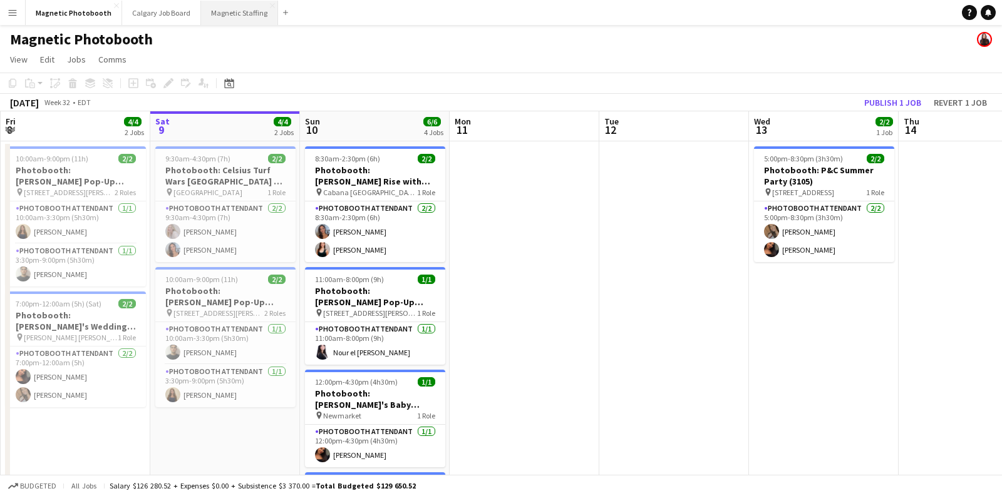
click at [224, 14] on button "Magnetic Staffing Close" at bounding box center [239, 13] width 77 height 24
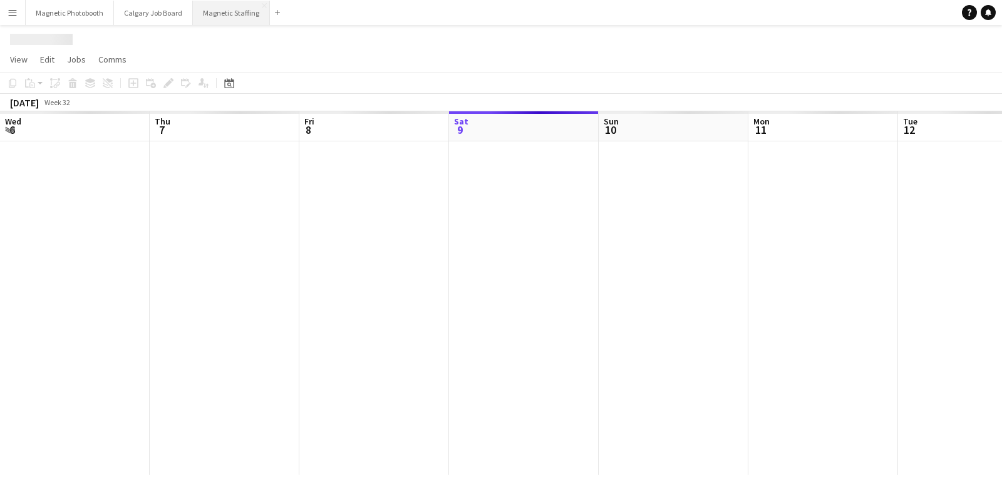
scroll to position [0, 299]
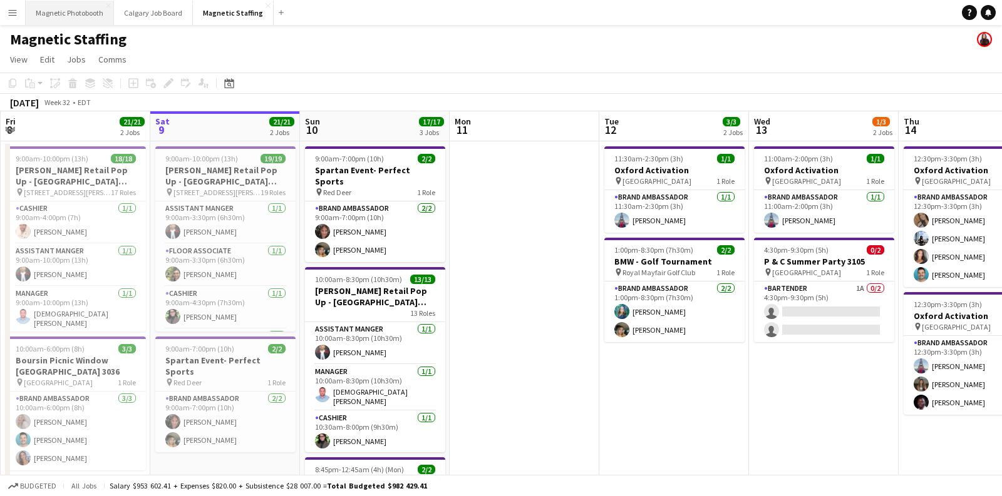
click at [87, 12] on button "Magnetic Photobooth Close" at bounding box center [70, 13] width 88 height 24
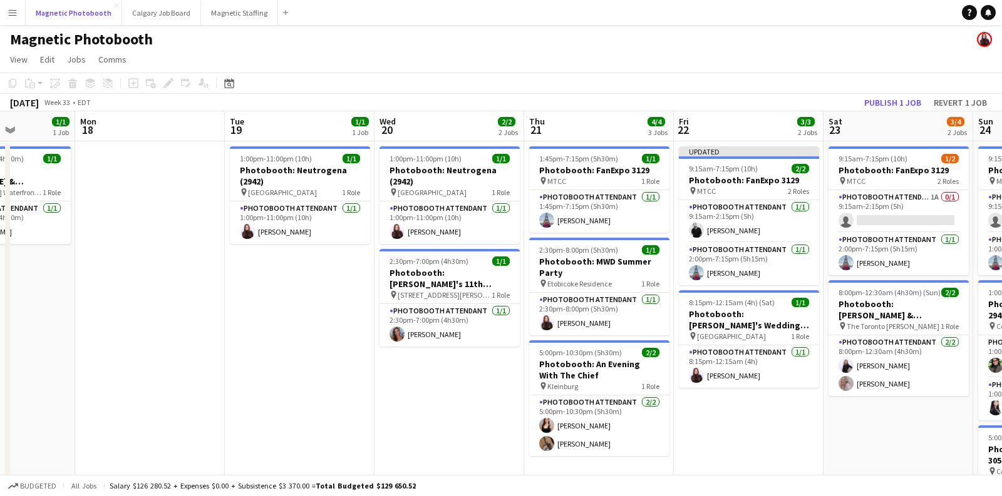
scroll to position [0, 535]
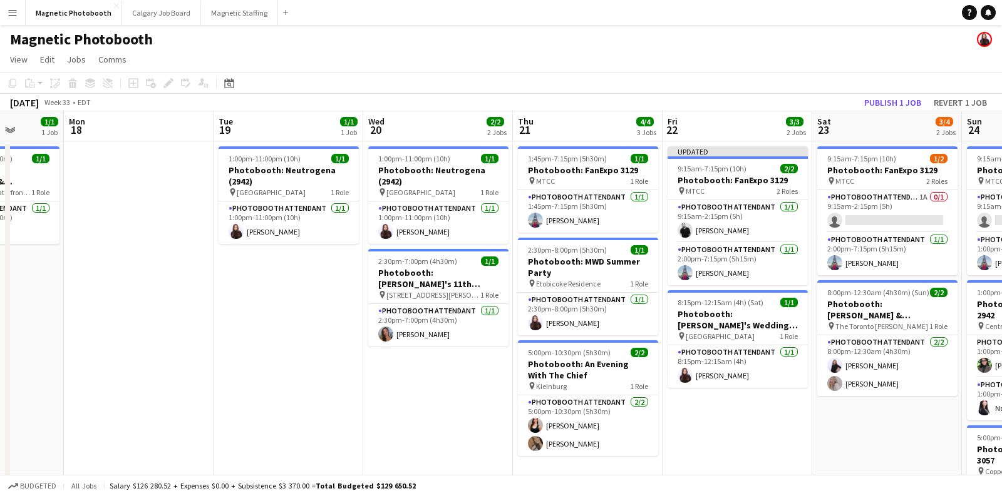
click at [401, 49] on app-page-menu "View Day view expanded Day view collapsed Month view Date picker Jump to [DATE]…" at bounding box center [501, 61] width 1002 height 24
click at [228, 17] on button "Magnetic Staffing Close" at bounding box center [239, 13] width 77 height 24
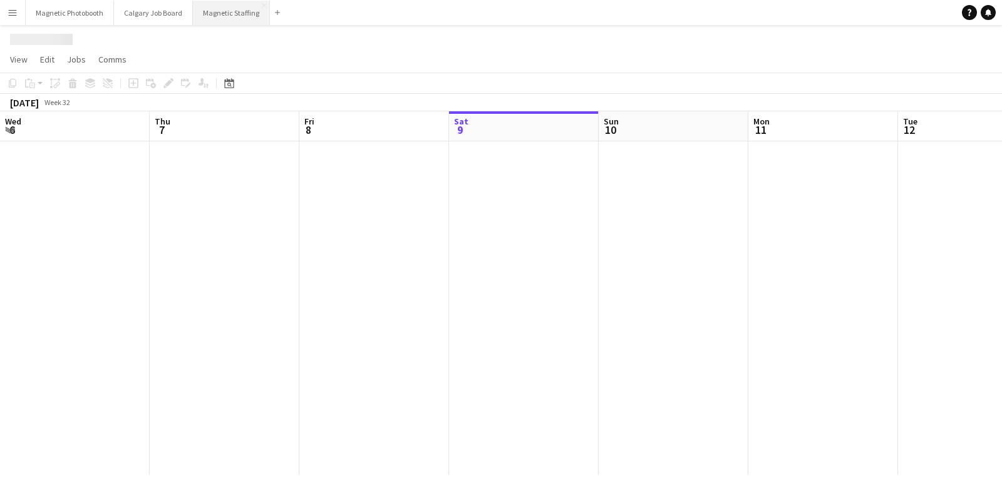
scroll to position [0, 299]
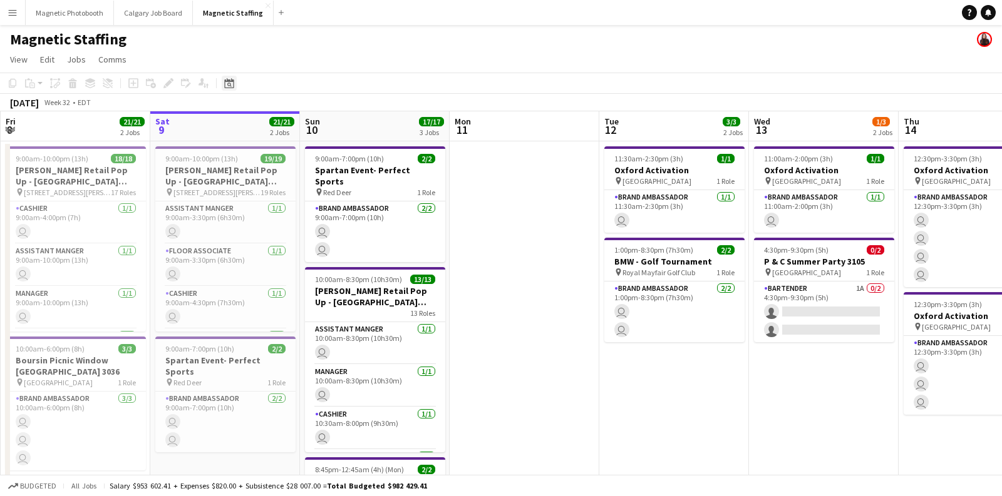
click at [226, 83] on icon "Date picker" at bounding box center [229, 83] width 10 height 10
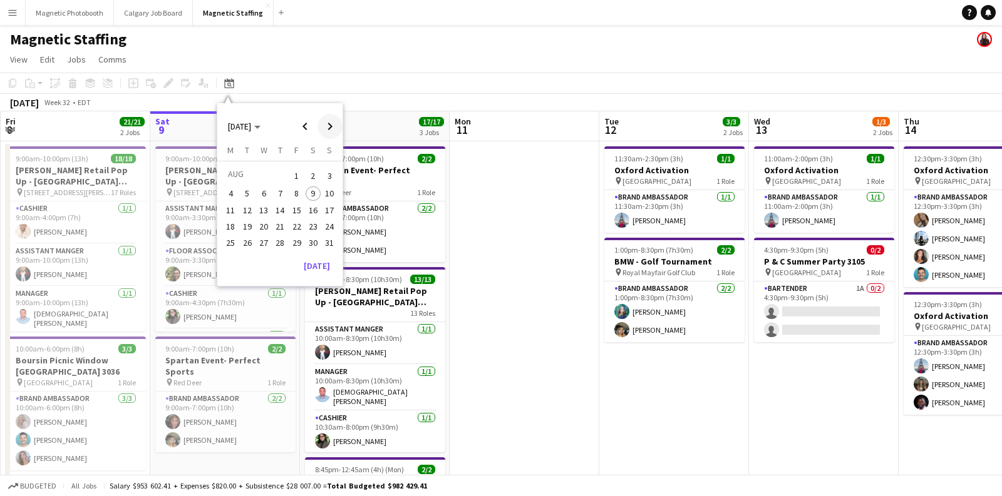
click at [326, 128] on span "Next month" at bounding box center [329, 126] width 25 height 25
click at [306, 126] on span "Previous month" at bounding box center [304, 126] width 25 height 25
click at [331, 227] on span "24" at bounding box center [329, 226] width 15 height 15
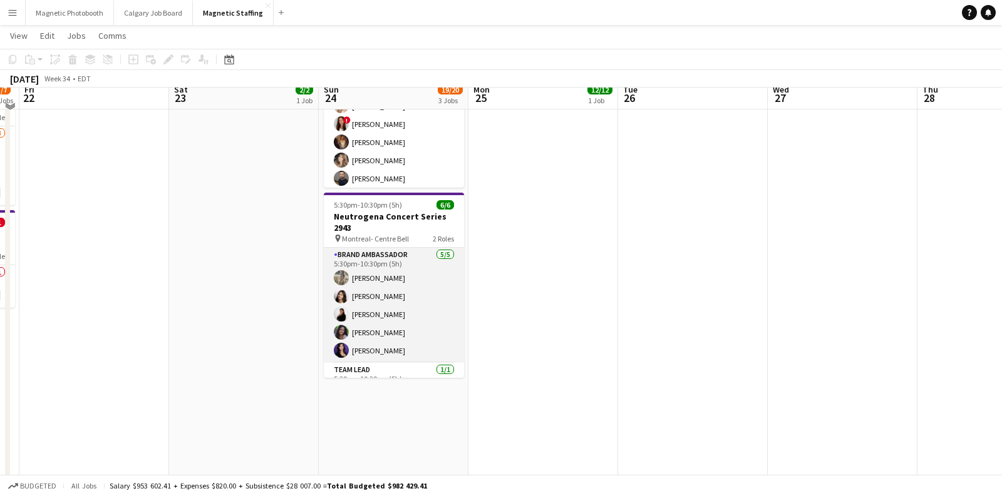
scroll to position [264, 0]
